Goal: Find specific page/section: Find specific page/section

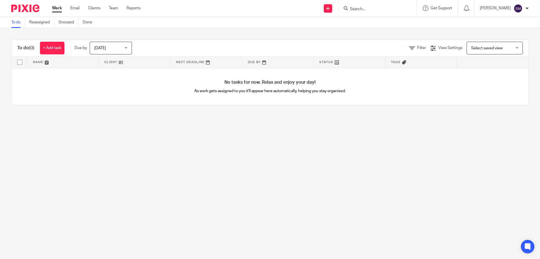
click at [363, 12] on form at bounding box center [380, 8] width 60 height 7
click at [364, 11] on input "Search" at bounding box center [375, 9] width 51 height 5
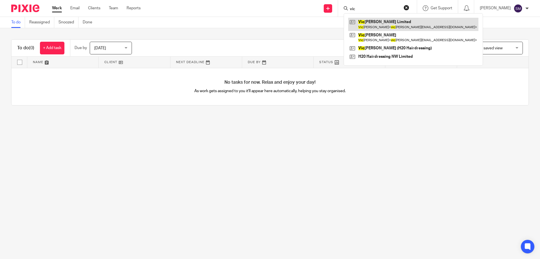
type input "vic"
click at [399, 23] on link at bounding box center [413, 24] width 130 height 13
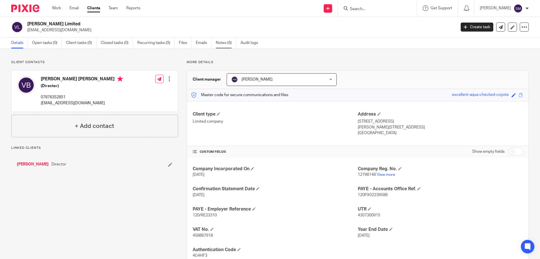
click at [231, 46] on link "Notes (6)" at bounding box center [226, 42] width 21 height 11
